Goal: Find specific page/section: Find specific page/section

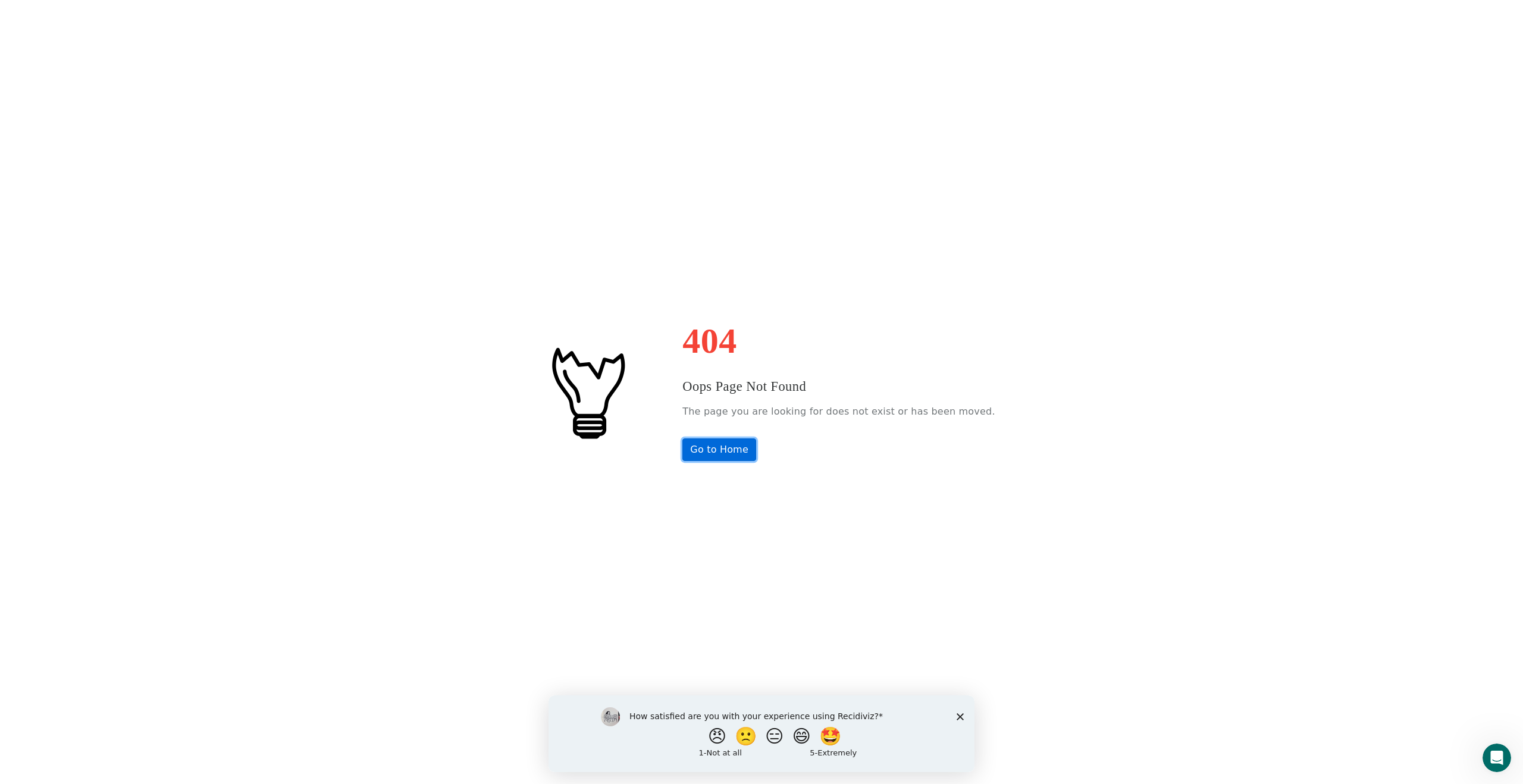
click at [741, 456] on link "Go to Home" at bounding box center [719, 449] width 74 height 23
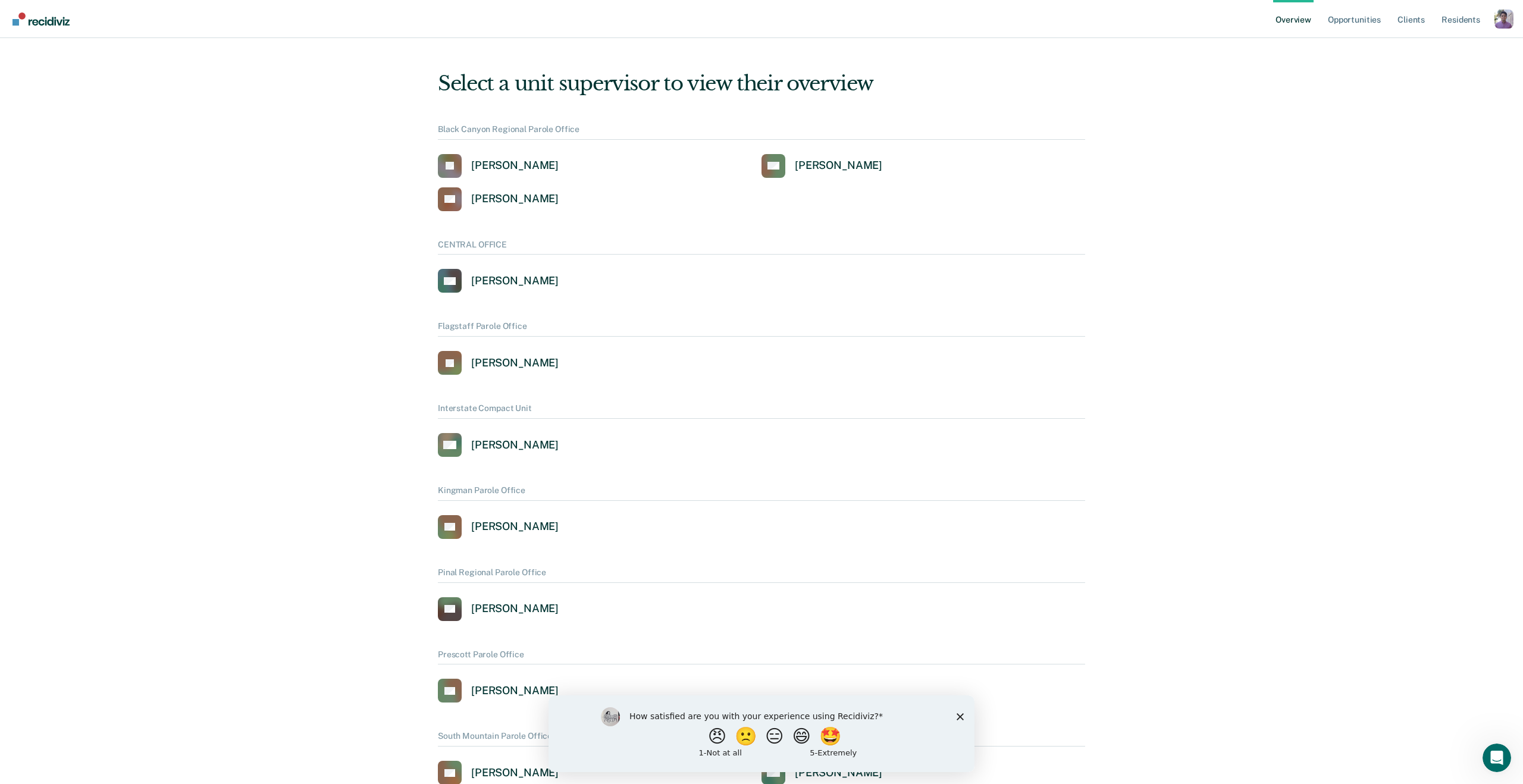
click at [1514, 14] on div "Overview Opportunities Client s Resident s Profile How it works Log Out" at bounding box center [761, 19] width 1523 height 38
click at [1502, 17] on div "Profile dropdown button" at bounding box center [1503, 19] width 19 height 19
click at [1442, 55] on link "Profile" at bounding box center [1456, 54] width 77 height 10
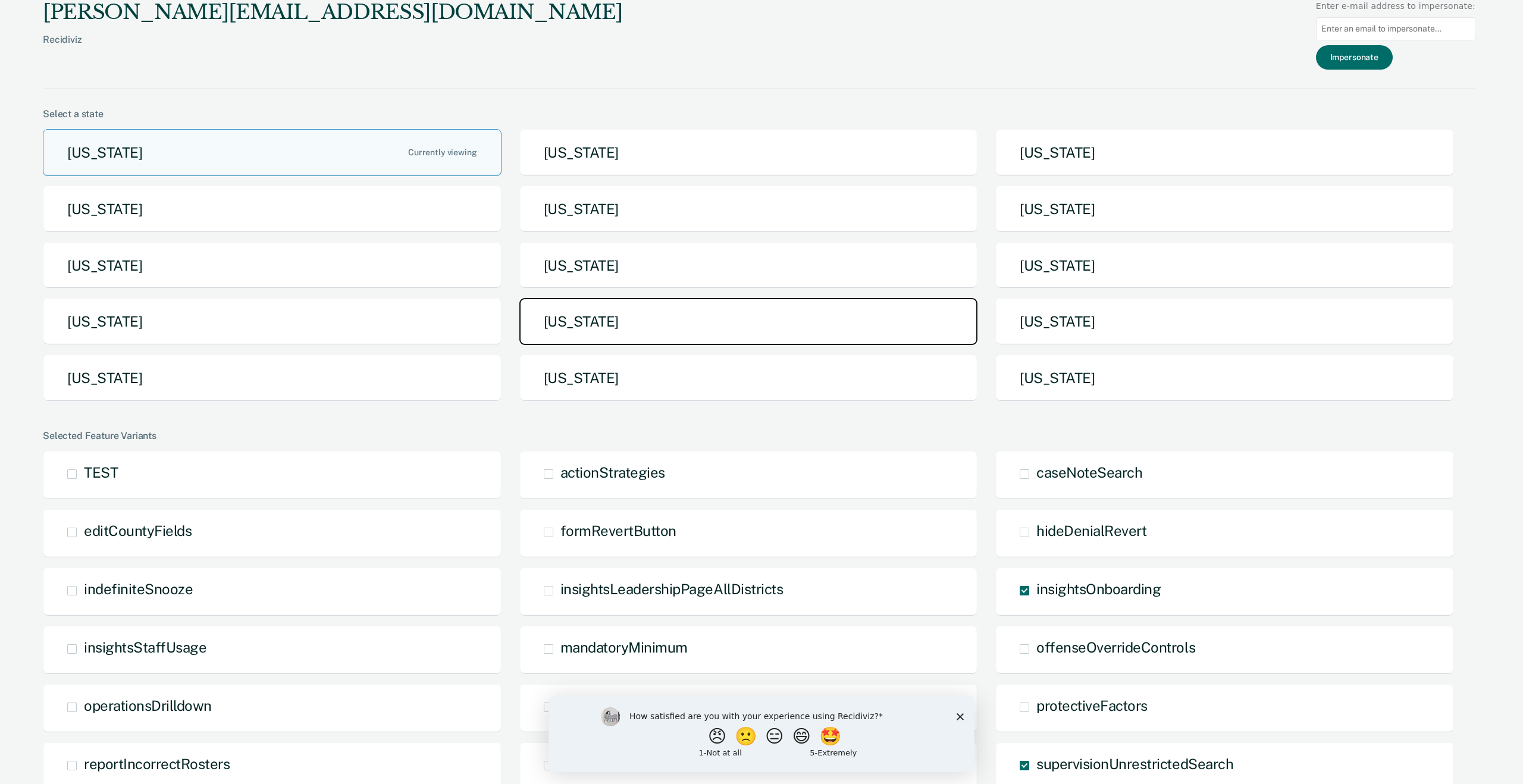
click at [783, 325] on button "North Dakota" at bounding box center [748, 321] width 459 height 47
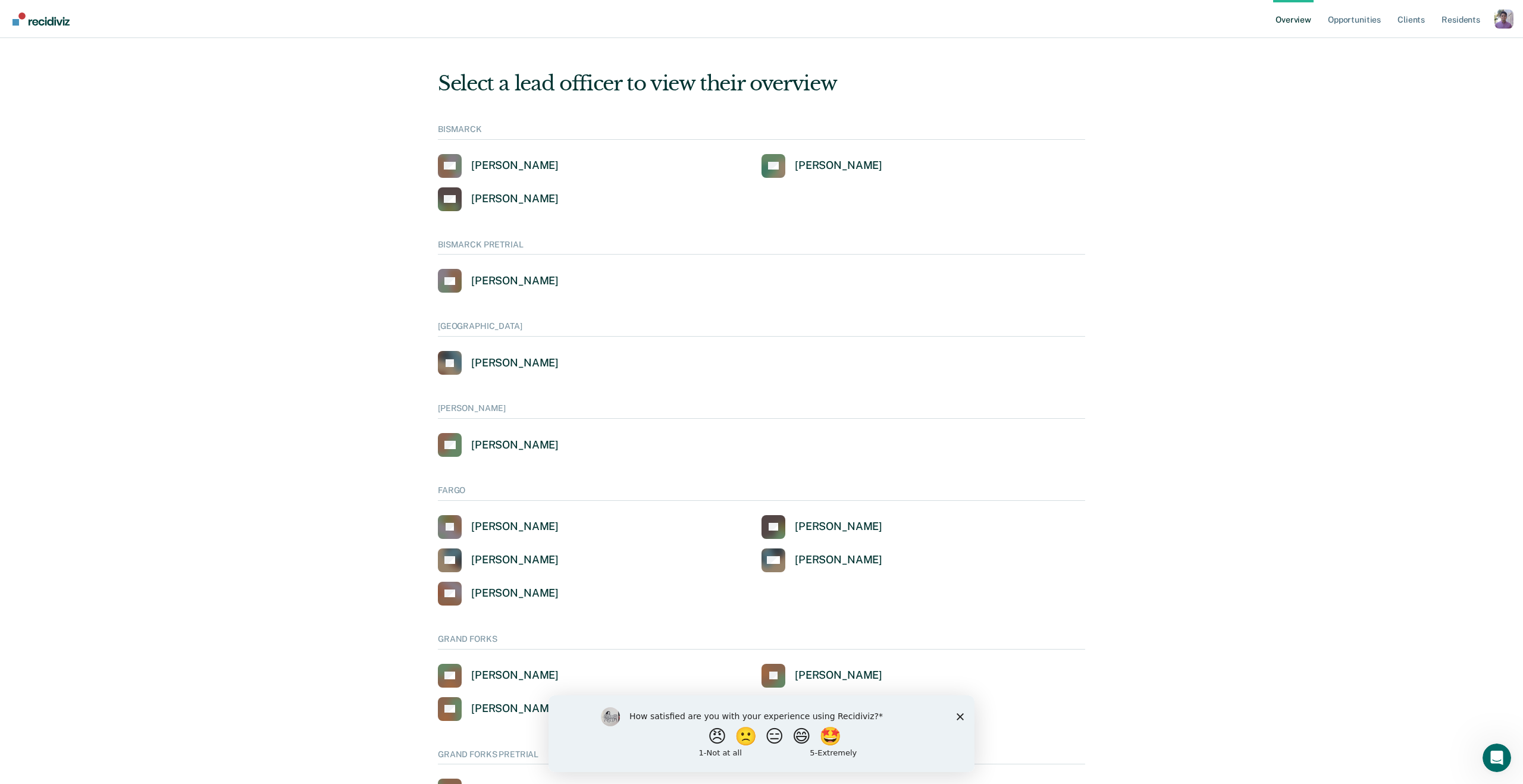
click at [960, 716] on polygon "Close survey" at bounding box center [961, 716] width 8 height 8
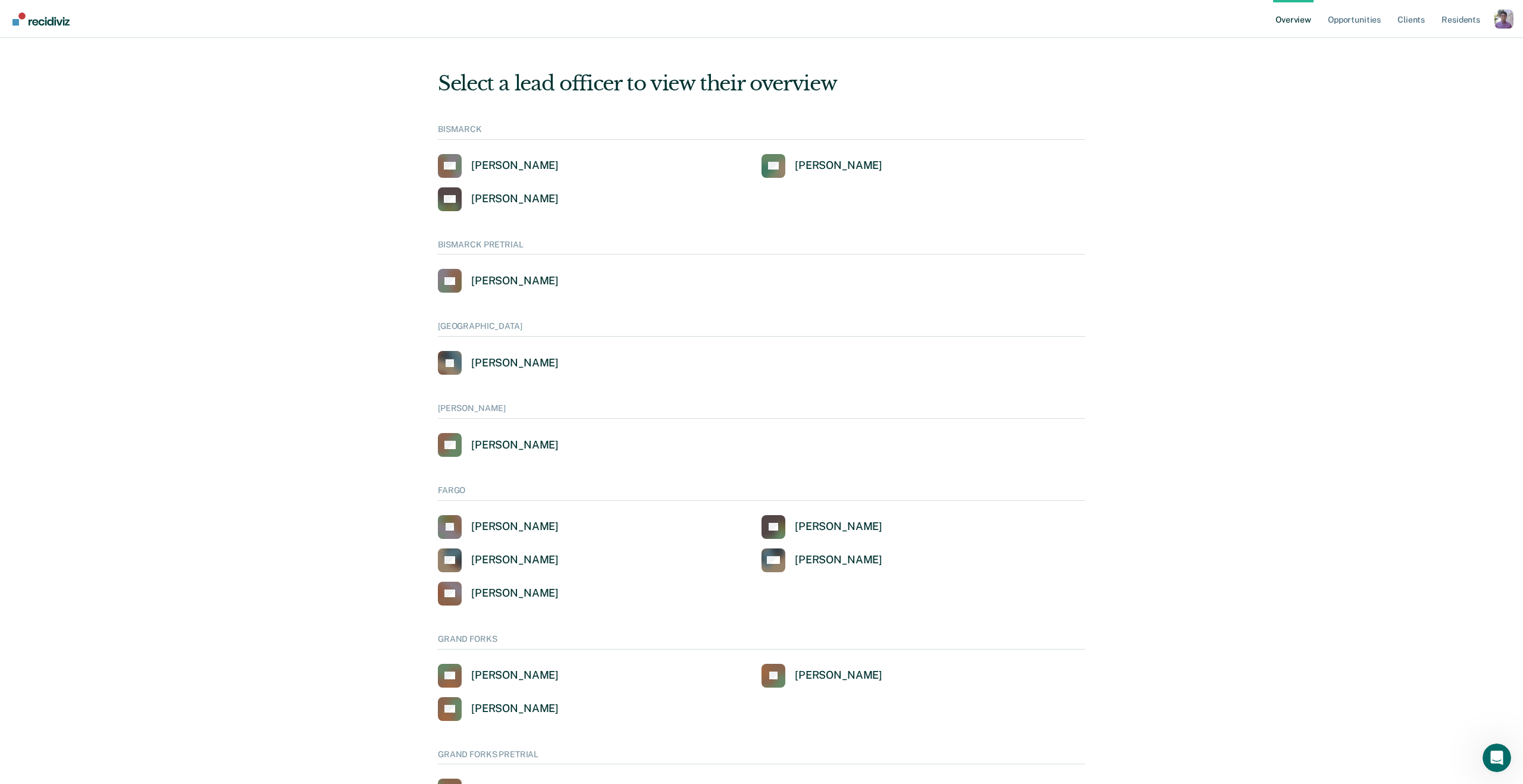
scroll to position [466, 0]
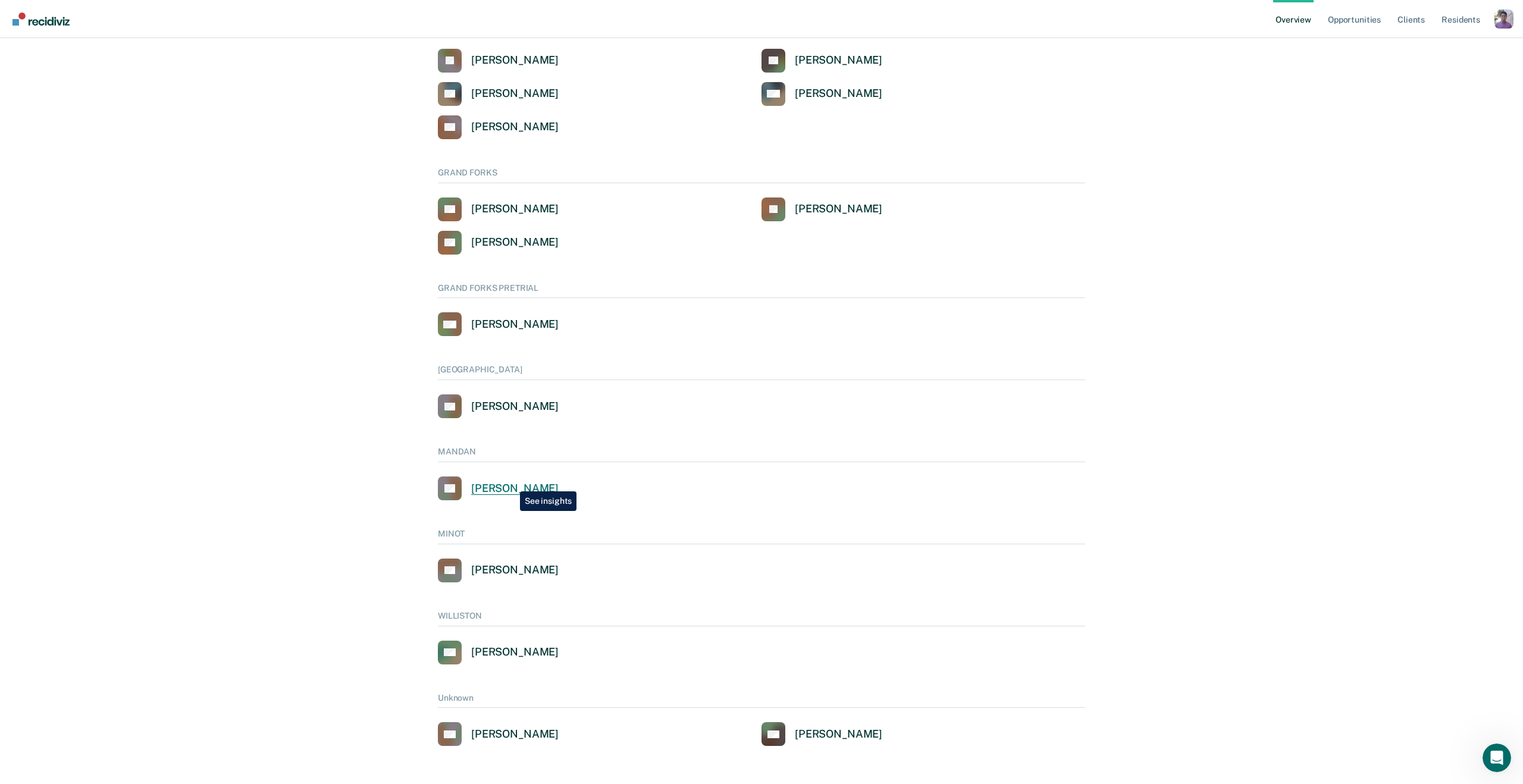
click at [511, 482] on div "Cathy Schweitzer" at bounding box center [515, 488] width 88 height 14
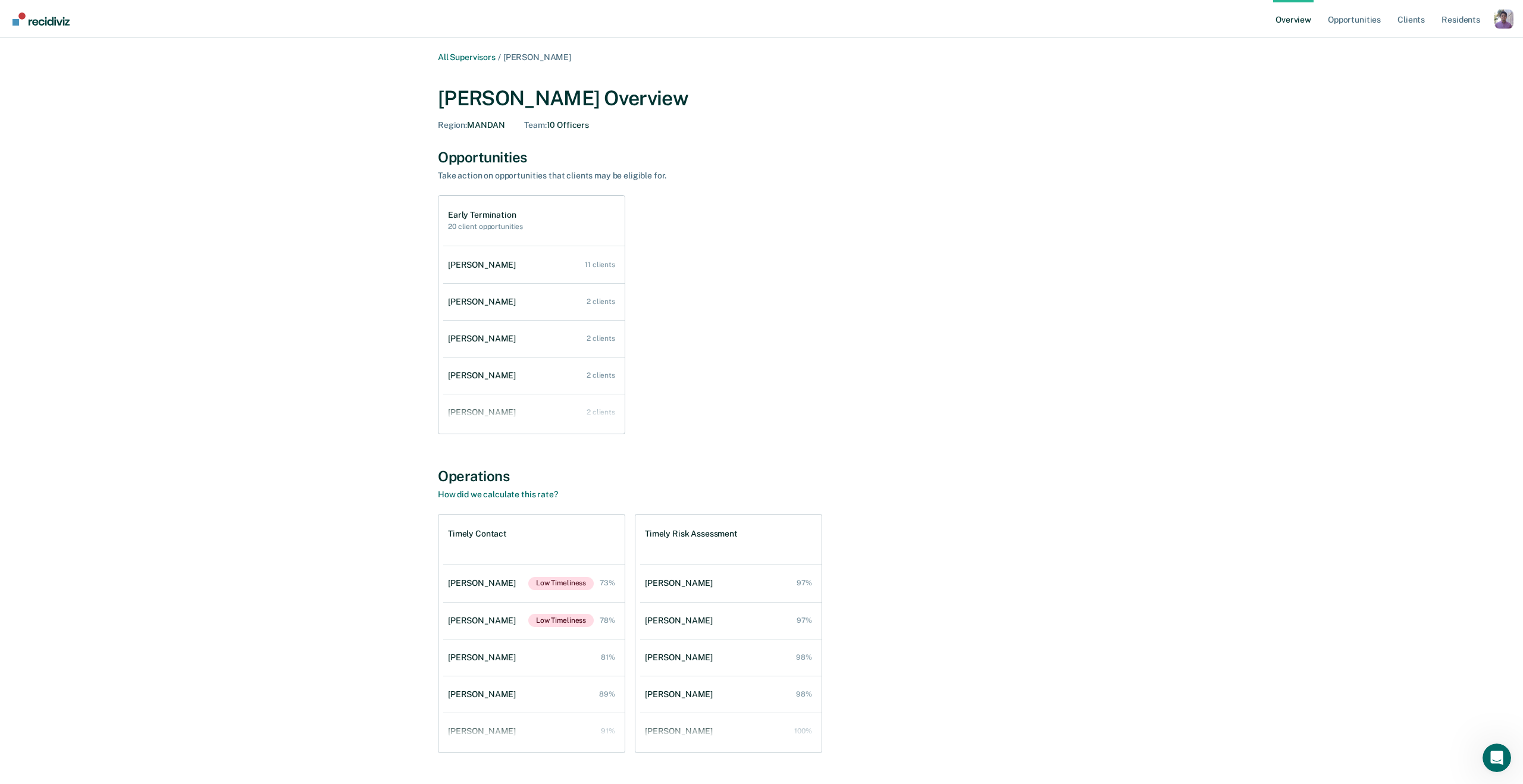
click at [526, 437] on div "All Supervisors / Cathy Schweitzer Cathy Schweitzer Overview Region : MANDAN Te…" at bounding box center [761, 414] width 714 height 724
